Goal: Task Accomplishment & Management: Use online tool/utility

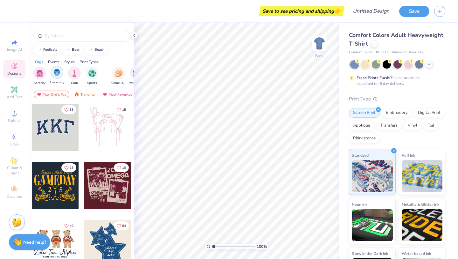
click at [60, 67] on div "filter for Fraternity" at bounding box center [57, 72] width 13 height 13
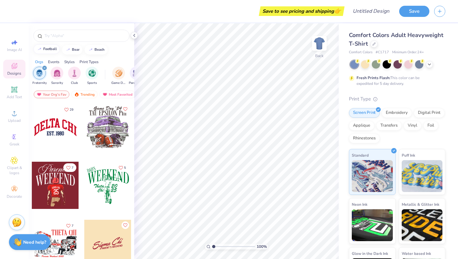
click at [51, 50] on div "football" at bounding box center [50, 49] width 14 height 4
type input "football"
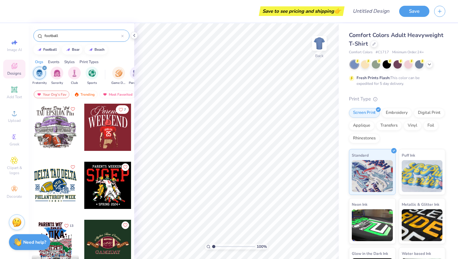
click at [70, 35] on input "football" at bounding box center [82, 35] width 77 height 6
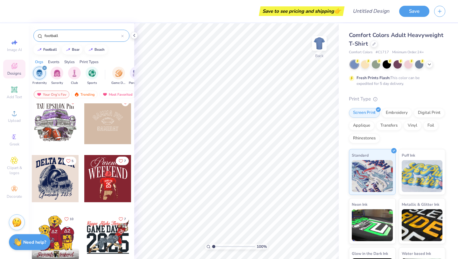
scroll to position [66, 0]
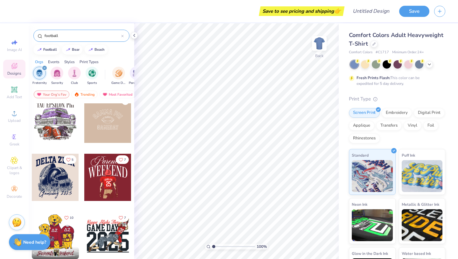
click at [110, 184] on div at bounding box center [107, 176] width 47 height 47
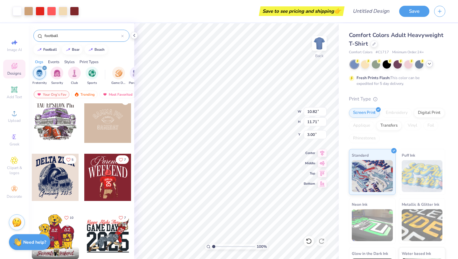
click at [426, 64] on div at bounding box center [429, 63] width 7 height 7
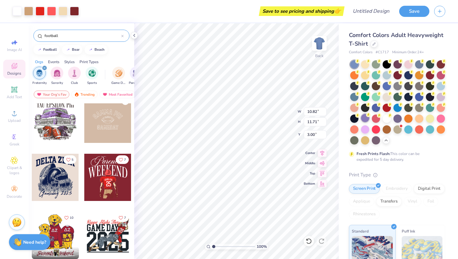
click at [370, 117] on div at bounding box center [365, 118] width 8 height 8
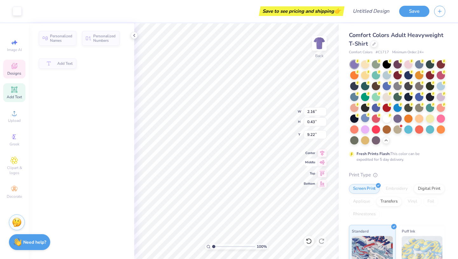
type input "2.16"
type input "0.43"
type input "9.22"
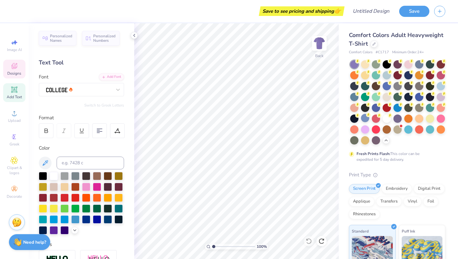
click at [18, 67] on div "Designs" at bounding box center [14, 69] width 22 height 19
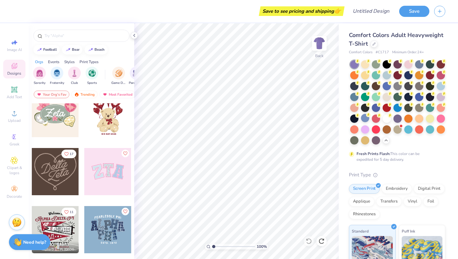
scroll to position [272, 0]
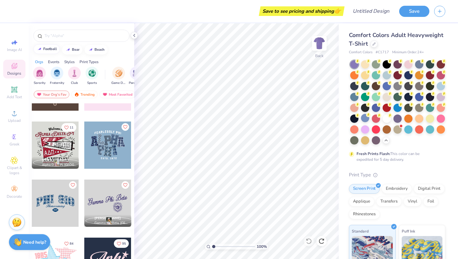
click at [48, 52] on button "football" at bounding box center [46, 49] width 26 height 10
type input "football"
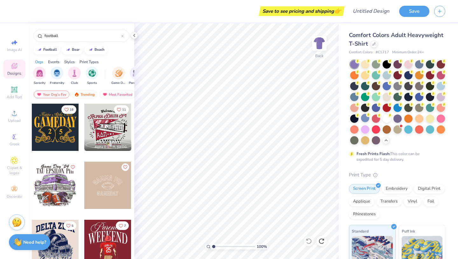
click at [54, 185] on div at bounding box center [7, 184] width 141 height 47
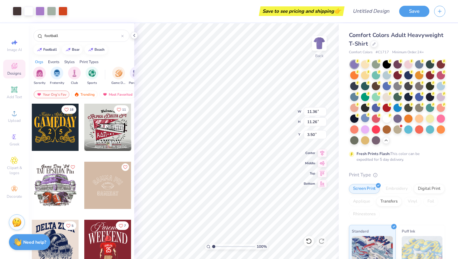
type input "3.50"
type input "8.49"
type input "4.02"
type input "10.73"
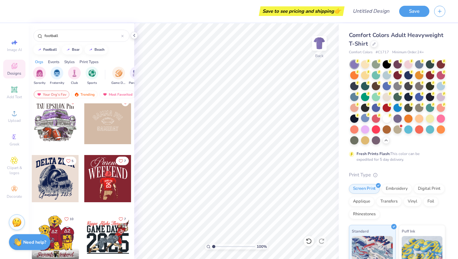
scroll to position [128, 0]
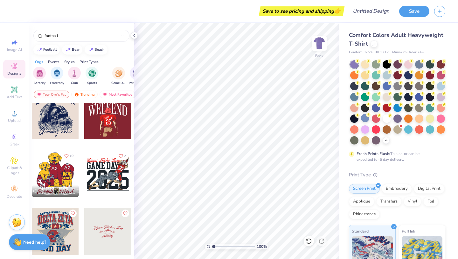
click at [101, 178] on div at bounding box center [107, 173] width 47 height 47
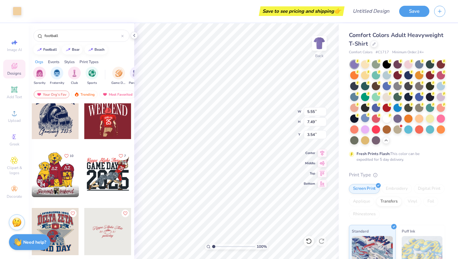
type input "5.55"
type input "7.49"
type input "3.54"
click at [18, 8] on div at bounding box center [17, 10] width 9 height 9
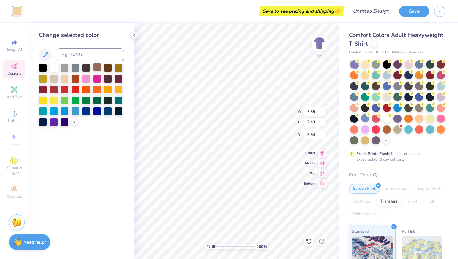
click at [95, 67] on div at bounding box center [97, 67] width 8 height 8
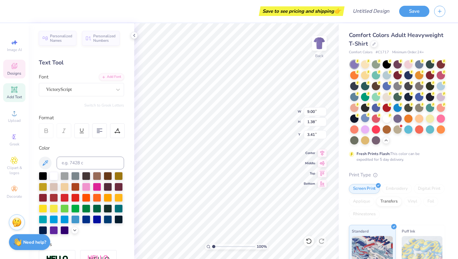
scroll to position [5, 3]
type textarea "K"
type textarea "Sigma Alpha Mu"
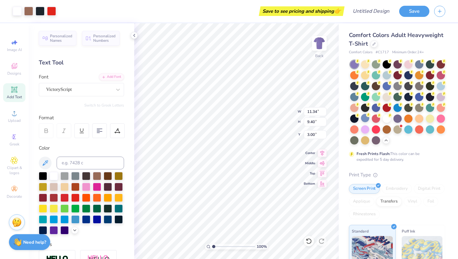
type input "11.34"
type input "9.40"
type input "3.00"
type input "11.75"
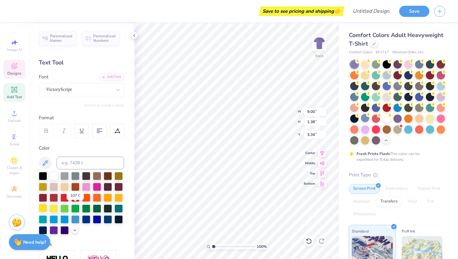
click at [47, 205] on div at bounding box center [43, 207] width 8 height 8
type input "8.79"
type input "1.75"
type input "4.74"
type input "3.52"
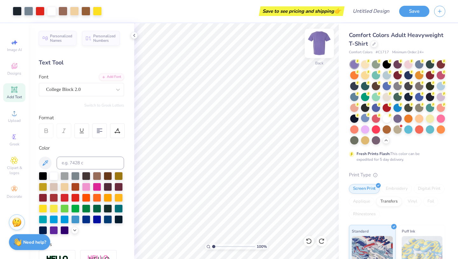
click at [317, 47] on img at bounding box center [319, 43] width 25 height 25
click at [320, 47] on img at bounding box center [319, 43] width 25 height 25
click at [377, 14] on input "Design Title" at bounding box center [379, 11] width 31 height 13
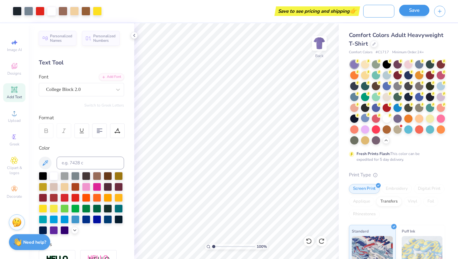
type input "SAMMY gameday"
click at [424, 13] on button "Save" at bounding box center [415, 10] width 30 height 11
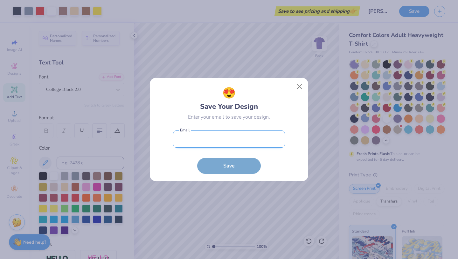
click at [255, 135] on input "email" at bounding box center [229, 139] width 112 height 18
type input "victoriabarrett@freshprints.com"
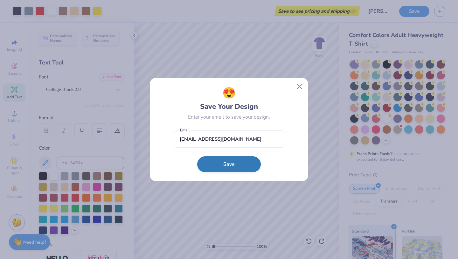
click at [242, 164] on button "Save" at bounding box center [229, 164] width 64 height 16
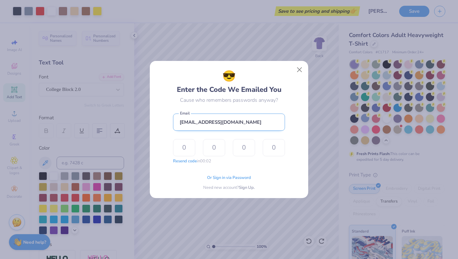
type input "9"
type input "1"
type input "0"
type input "1"
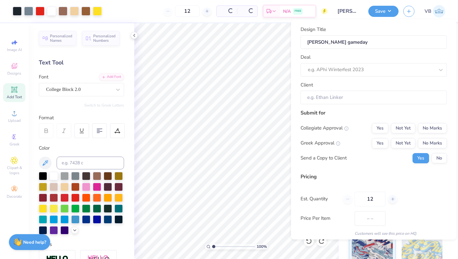
type input "$55.24"
click at [361, 73] on div at bounding box center [371, 69] width 127 height 9
click at [322, 67] on div at bounding box center [371, 69] width 127 height 9
click at [422, 65] on div "e.g. APhi Winterfest 2023" at bounding box center [372, 70] width 128 height 10
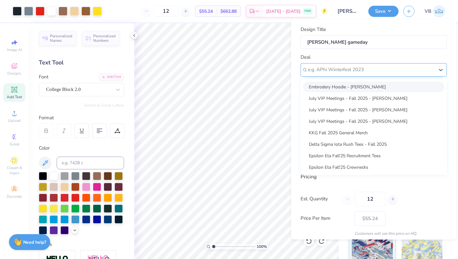
click at [422, 65] on div "e.g. APhi Winterfest 2023" at bounding box center [372, 70] width 128 height 10
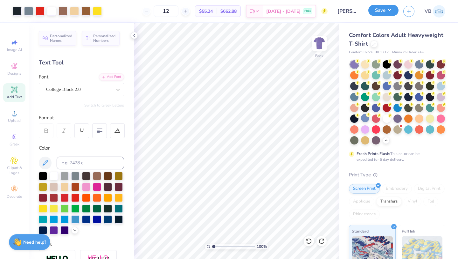
click at [380, 14] on button "Save" at bounding box center [384, 10] width 30 height 11
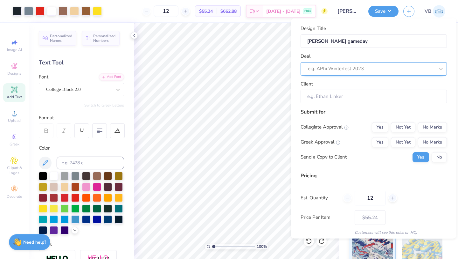
click at [360, 68] on div at bounding box center [371, 68] width 127 height 9
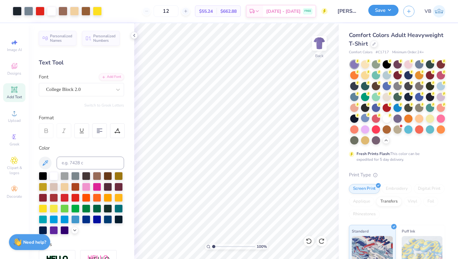
click at [381, 14] on button "Save" at bounding box center [384, 10] width 30 height 11
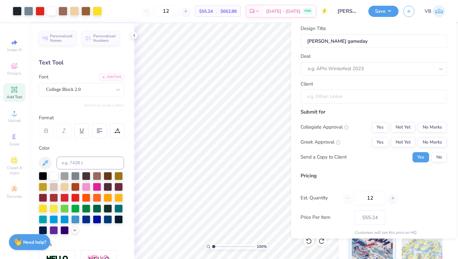
click at [353, 98] on input "Client" at bounding box center [374, 96] width 146 height 14
click at [351, 101] on input "Client" at bounding box center [374, 96] width 146 height 14
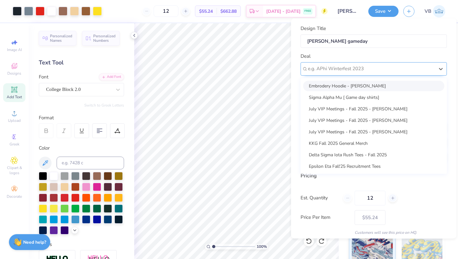
click at [359, 72] on div at bounding box center [371, 68] width 127 height 9
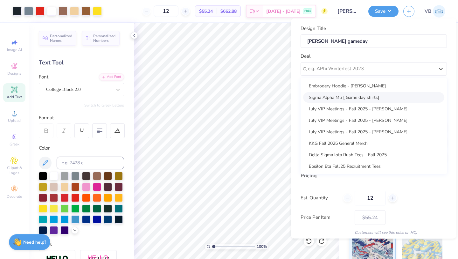
click at [348, 98] on div "Sigma Alpha Mu [ Game day shirts]" at bounding box center [373, 97] width 141 height 11
type input "Nick Cacas"
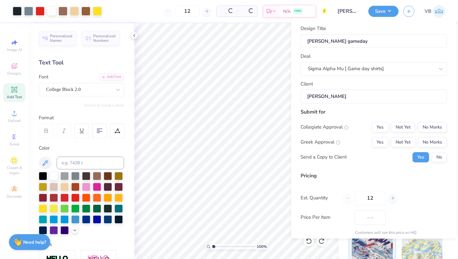
type input "$64.53"
click at [346, 97] on input "Nick Cacas" at bounding box center [374, 96] width 146 height 14
click at [430, 127] on button "No Marks" at bounding box center [432, 127] width 29 height 10
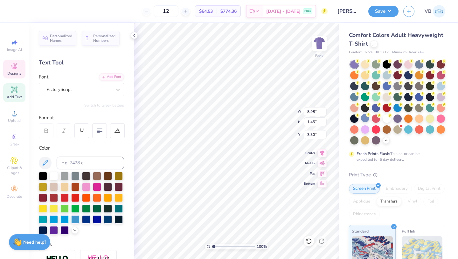
type input "3.30"
type textarea "Kappa Alpha Mu"
type textarea "K"
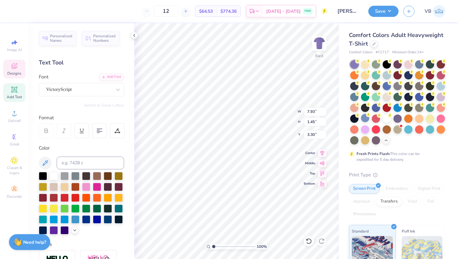
type textarea "Sigma Alpha Mu"
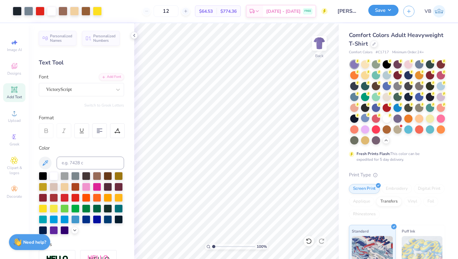
click at [388, 13] on button "Save" at bounding box center [384, 10] width 30 height 11
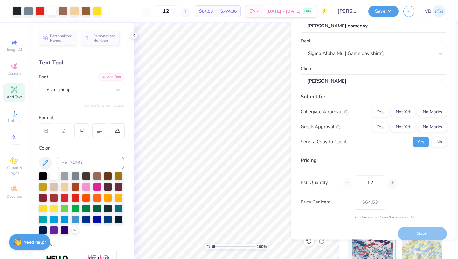
scroll to position [23, 0]
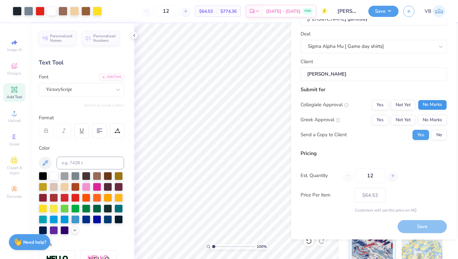
click at [430, 104] on button "No Marks" at bounding box center [432, 105] width 29 height 10
click at [378, 117] on button "Yes" at bounding box center [380, 120] width 17 height 10
type input "$64.53"
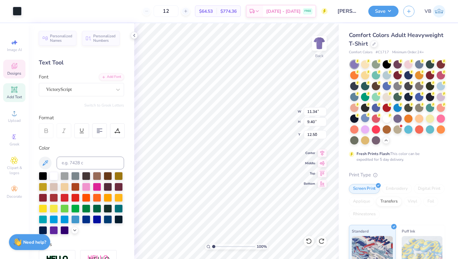
type input "3.00"
click at [394, 10] on button "Save" at bounding box center [384, 10] width 30 height 11
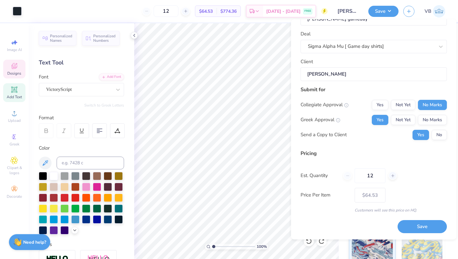
click at [347, 178] on div "12" at bounding box center [371, 175] width 54 height 15
click at [414, 224] on button "Save" at bounding box center [422, 226] width 49 height 13
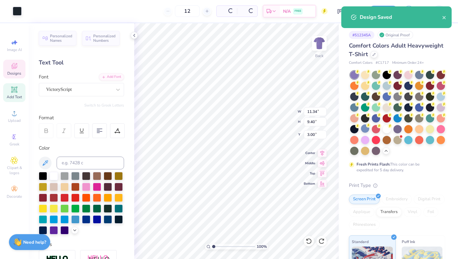
type input "$64.53"
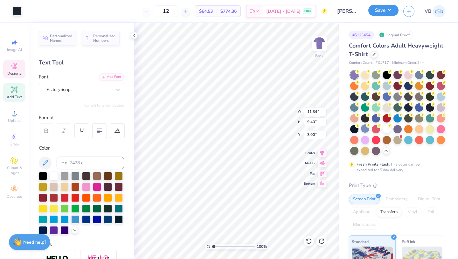
click at [386, 11] on button "Save" at bounding box center [384, 10] width 30 height 11
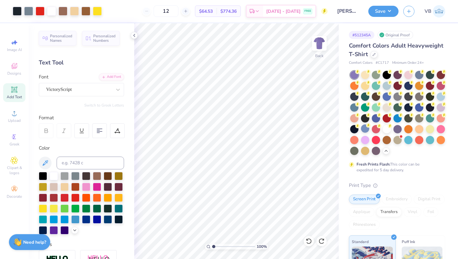
click at [363, 33] on div "# 512345A" at bounding box center [361, 35] width 25 height 8
click at [136, 36] on icon at bounding box center [134, 35] width 5 height 5
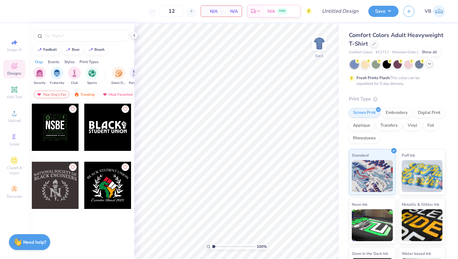
click at [429, 63] on polyline at bounding box center [430, 63] width 3 height 1
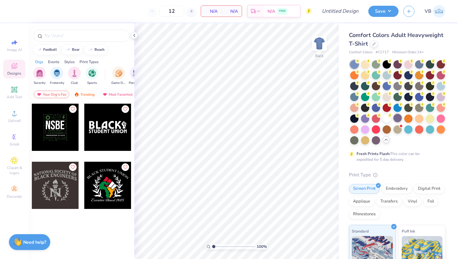
click at [394, 122] on div at bounding box center [398, 118] width 8 height 8
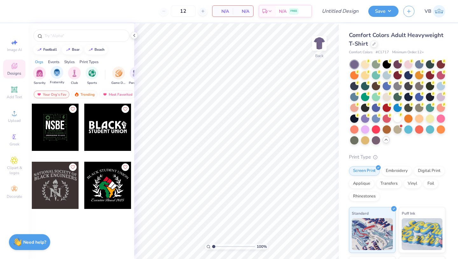
click at [55, 78] on div "Fraternity" at bounding box center [57, 75] width 14 height 19
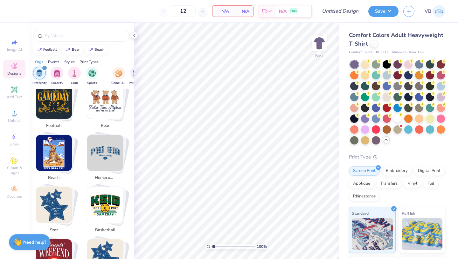
scroll to position [130, 0]
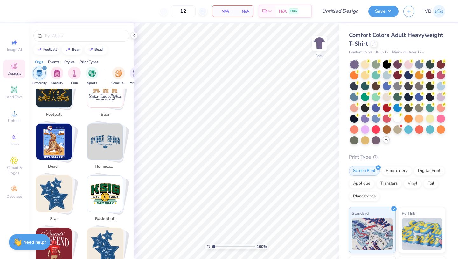
click at [111, 124] on img "Stack Card Button homecoming" at bounding box center [105, 142] width 36 height 36
type input "homecoming"
click at [97, 142] on img "Stack Card Button homecoming" at bounding box center [105, 142] width 36 height 36
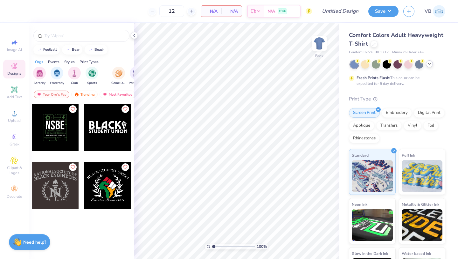
click at [429, 65] on icon at bounding box center [429, 63] width 5 height 5
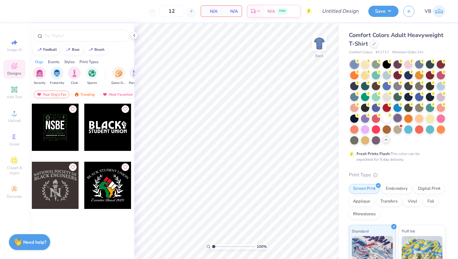
click at [394, 122] on div at bounding box center [398, 118] width 8 height 8
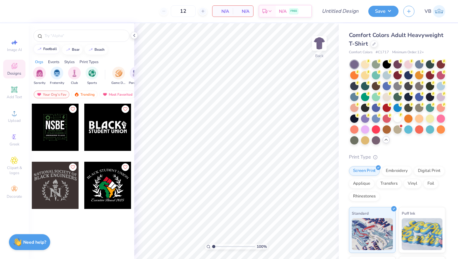
click at [51, 52] on button "football" at bounding box center [46, 49] width 26 height 10
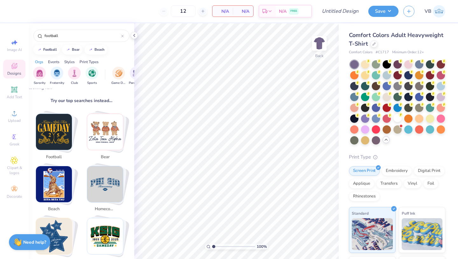
scroll to position [89, 0]
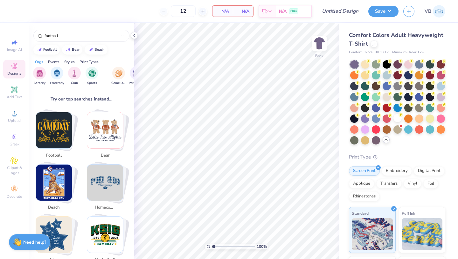
click at [109, 176] on img "Stack Card Button homecoming" at bounding box center [105, 182] width 36 height 36
type input "homecoming"
click at [96, 169] on img "Stack Card Button homecoming" at bounding box center [105, 182] width 36 height 36
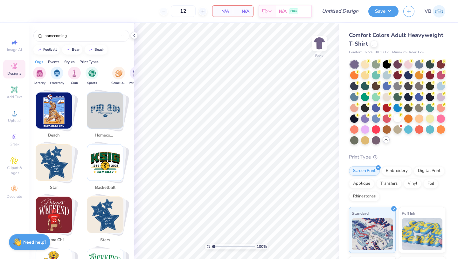
scroll to position [159, 0]
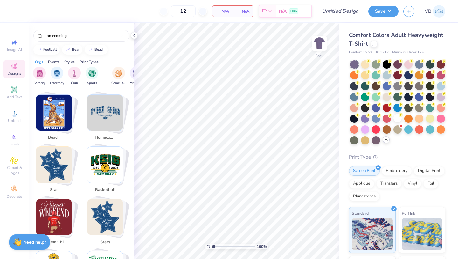
click at [112, 111] on img "Stack Card Button homecoming" at bounding box center [105, 113] width 36 height 36
